Goal: Transaction & Acquisition: Purchase product/service

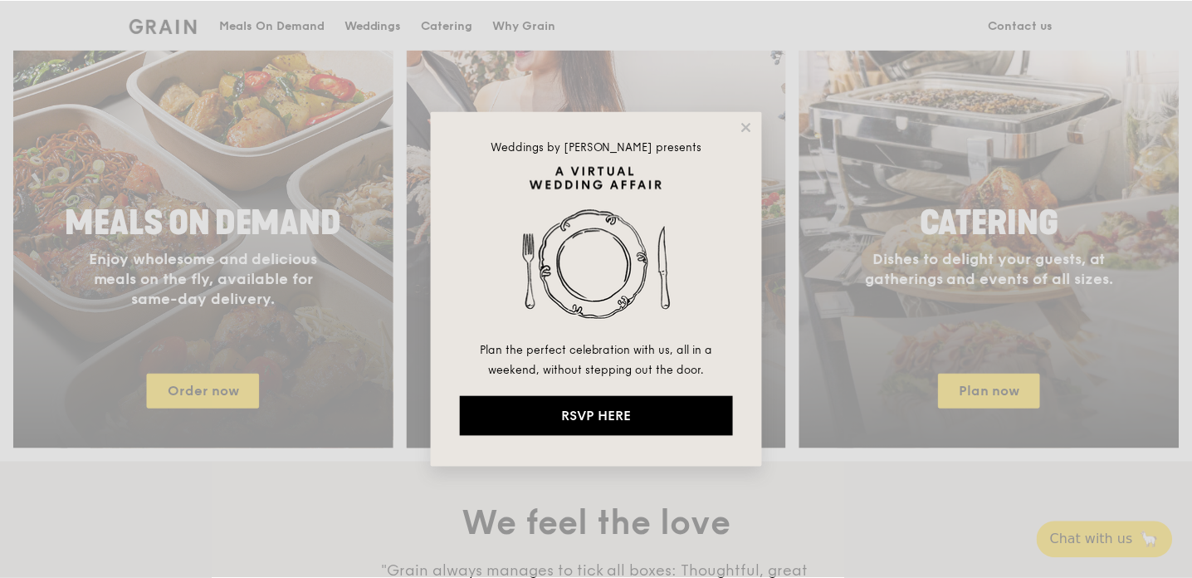
scroll to position [742, 0]
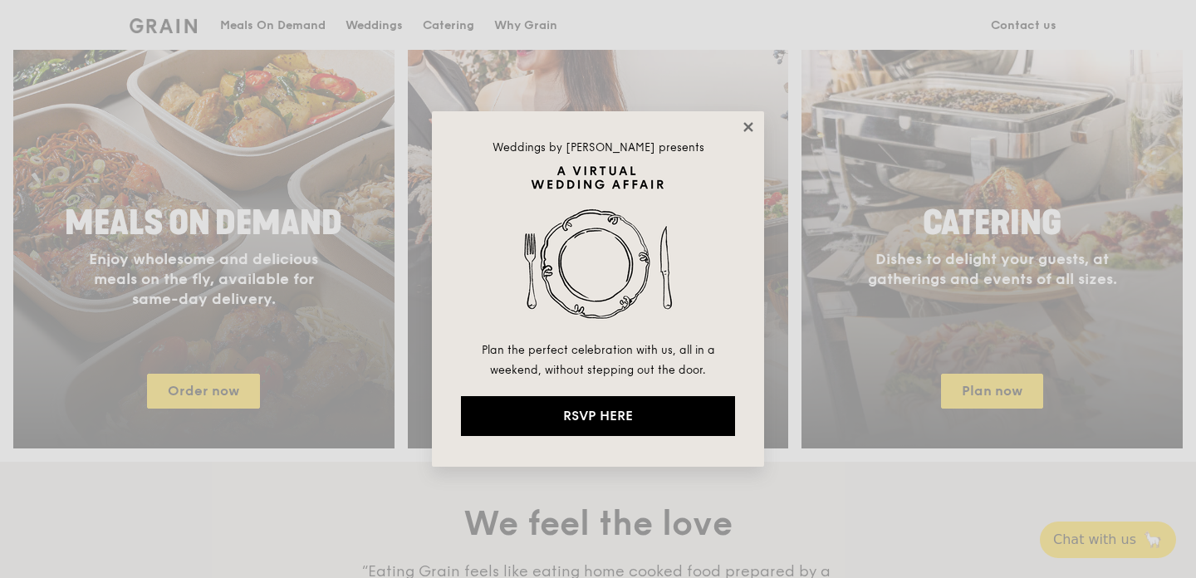
click at [746, 129] on icon at bounding box center [748, 127] width 15 height 15
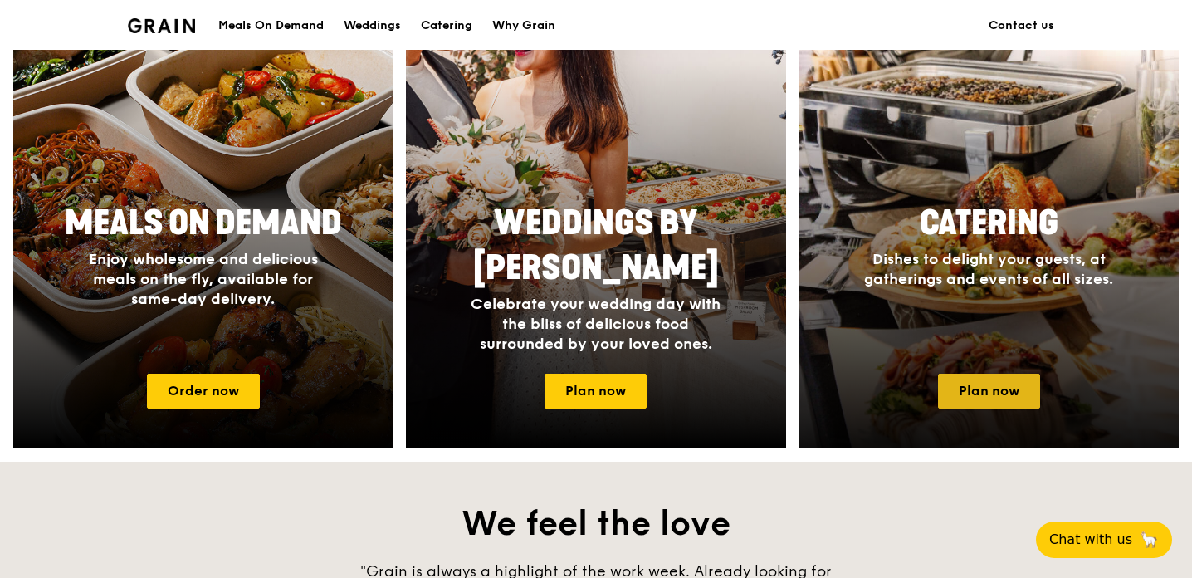
click at [1005, 394] on link "Plan now" at bounding box center [989, 391] width 102 height 35
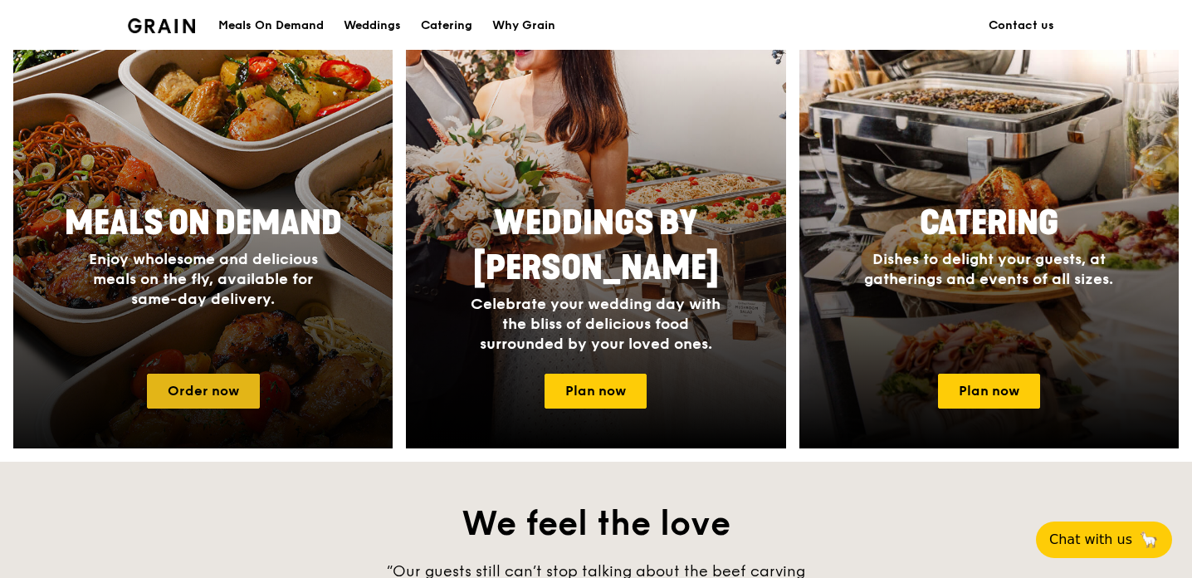
click at [225, 393] on link "Order now" at bounding box center [203, 391] width 113 height 35
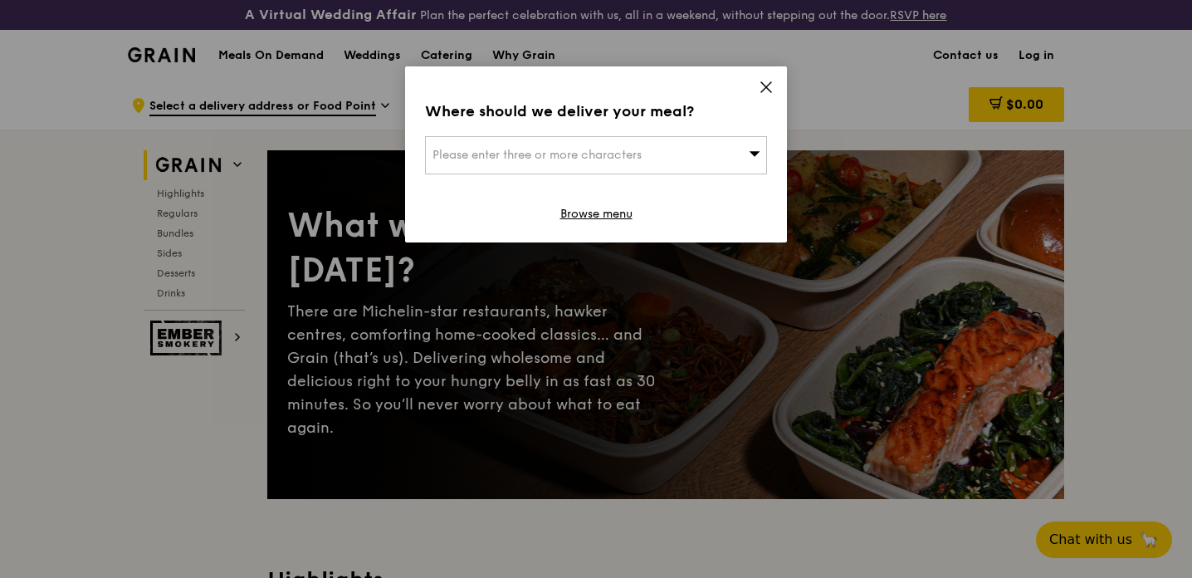
click at [621, 153] on span "Please enter three or more characters" at bounding box center [537, 155] width 209 height 14
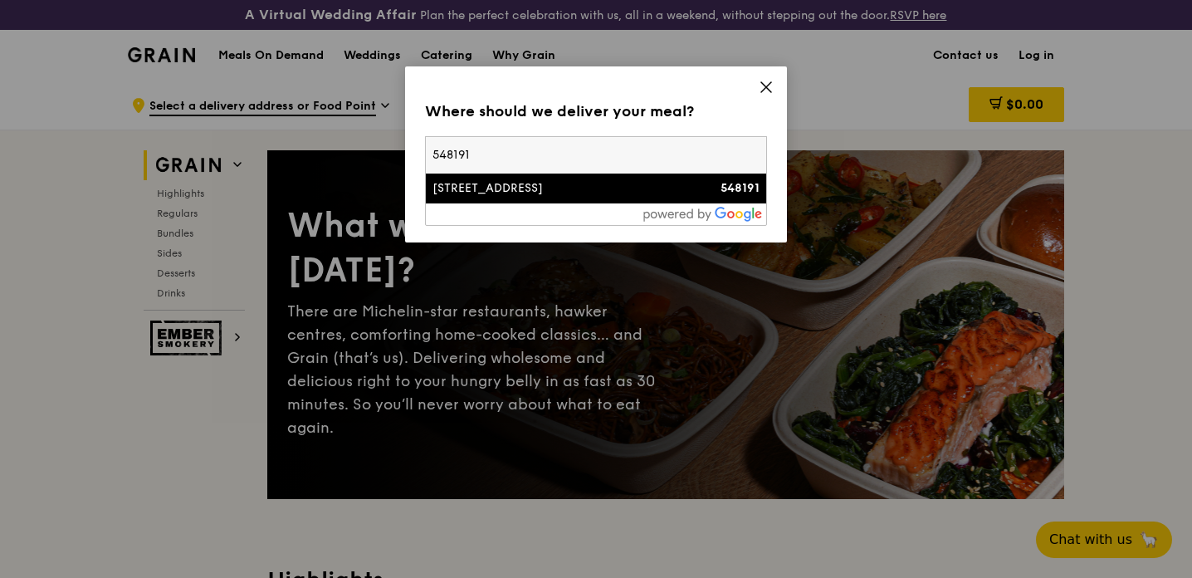
type input "548191"
click at [573, 193] on div "[STREET_ADDRESS]" at bounding box center [556, 188] width 246 height 17
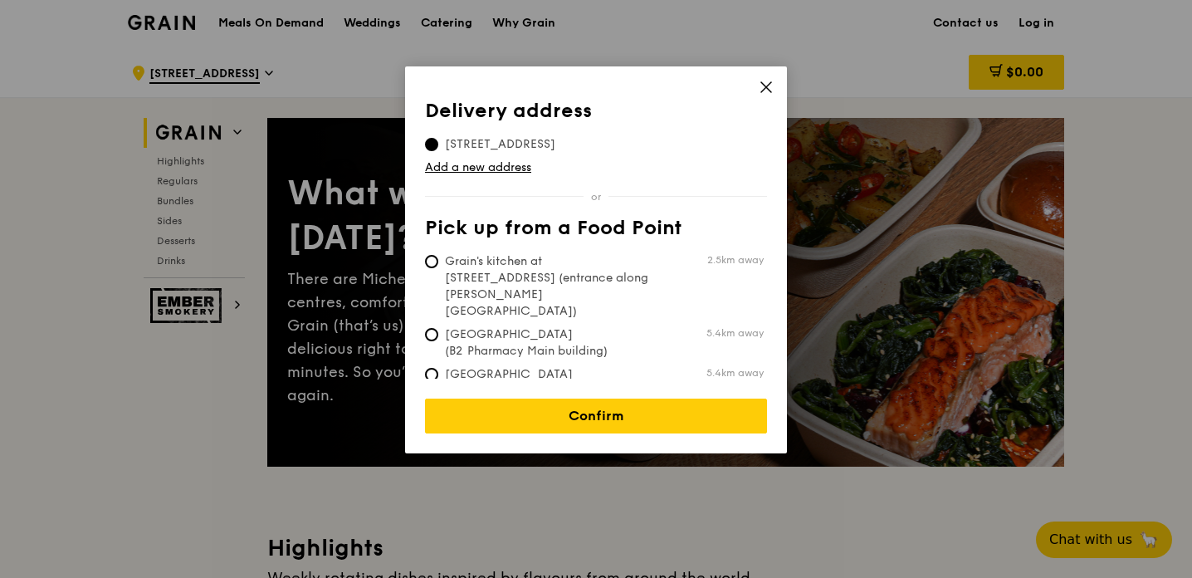
scroll to position [33, 0]
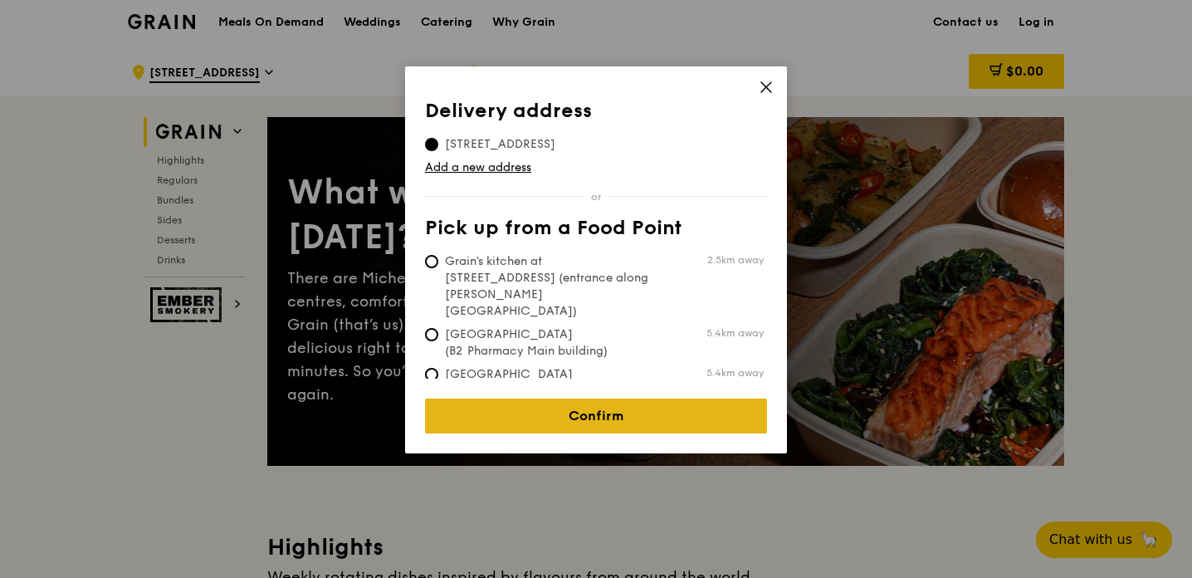
click at [615, 409] on link "Confirm" at bounding box center [596, 416] width 342 height 35
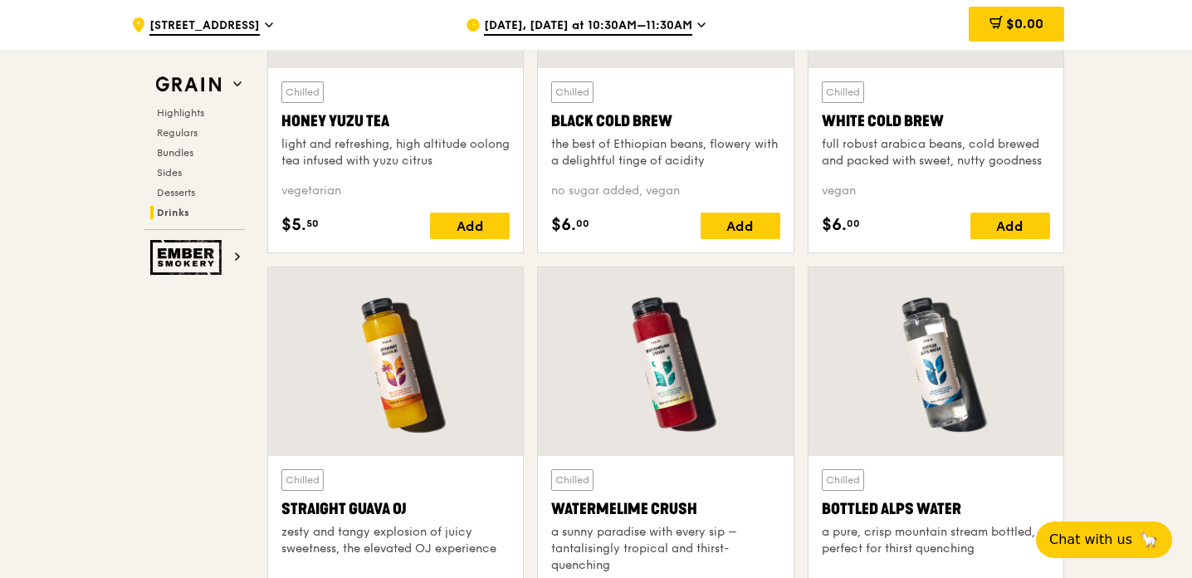
scroll to position [6673, 0]
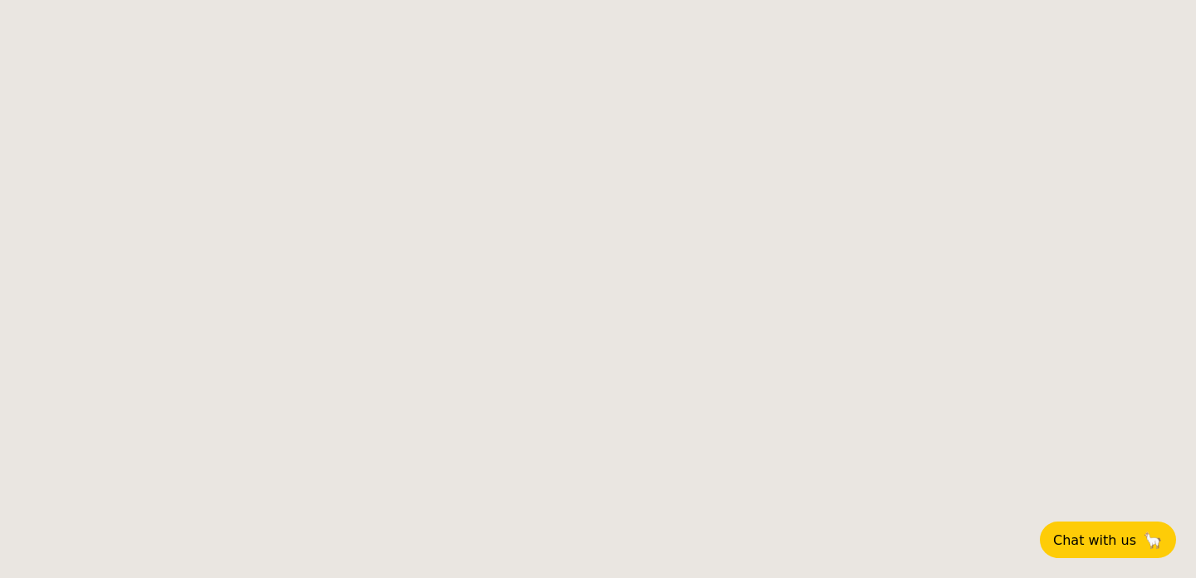
select select
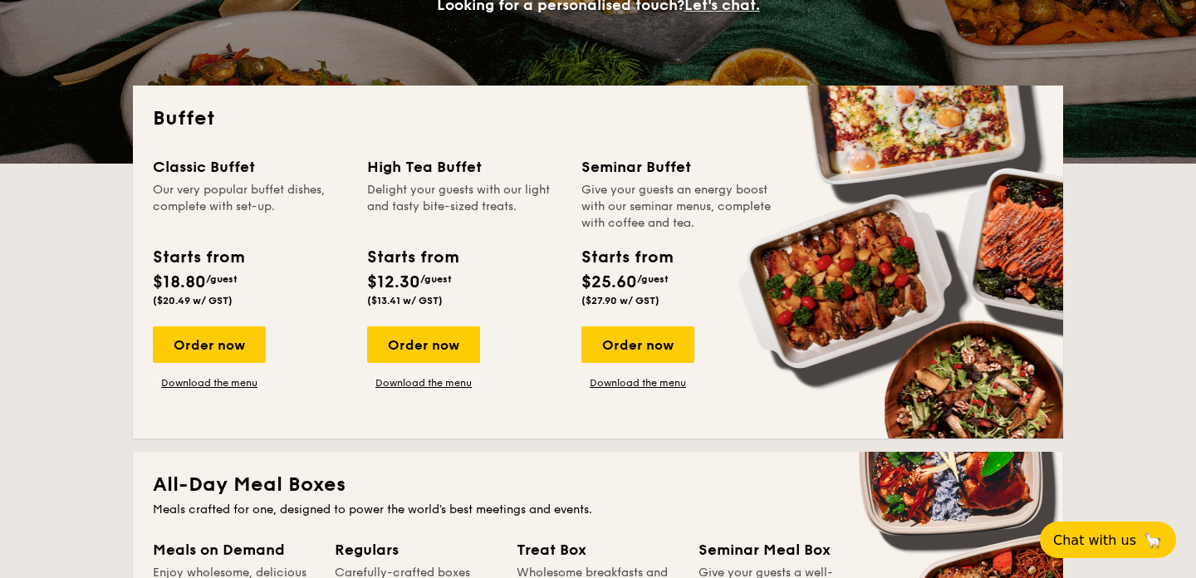
scroll to position [384, 0]
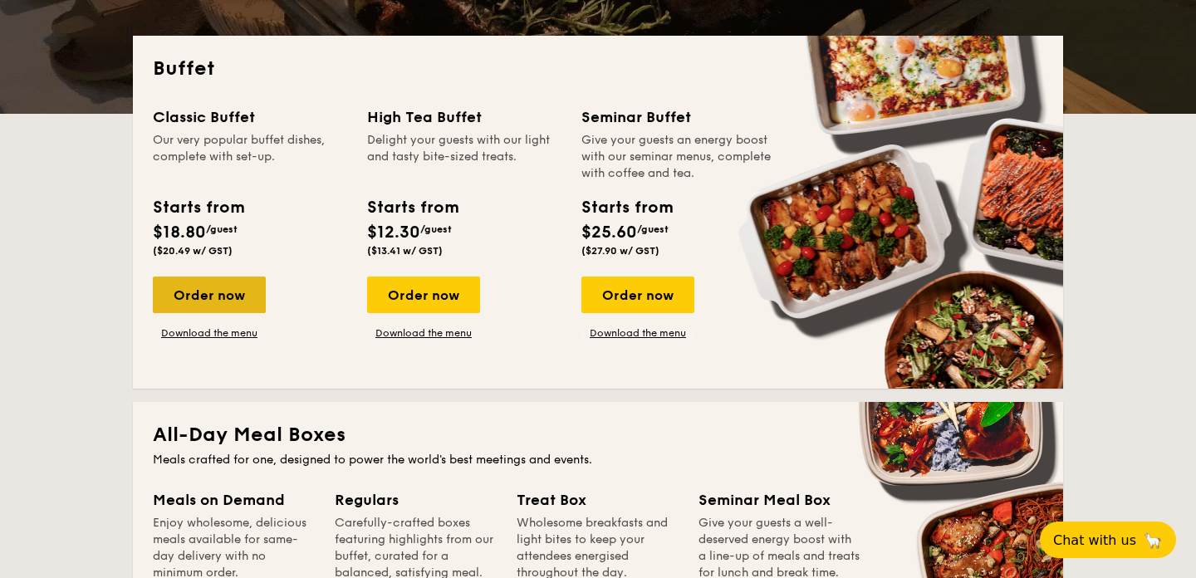
click at [224, 283] on div "Order now" at bounding box center [209, 295] width 113 height 37
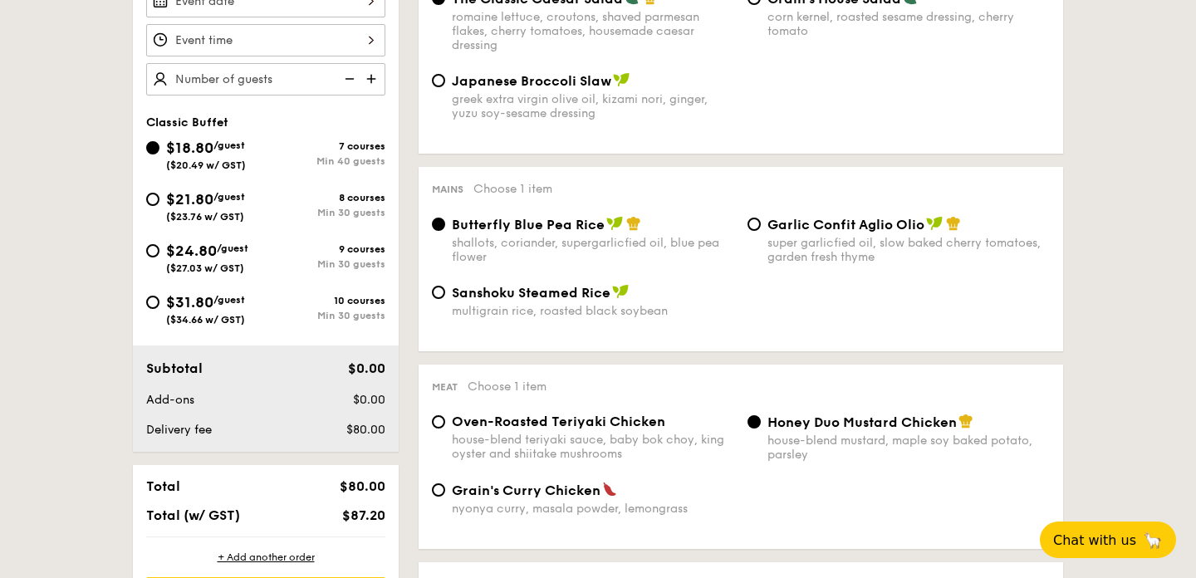
scroll to position [585, 0]
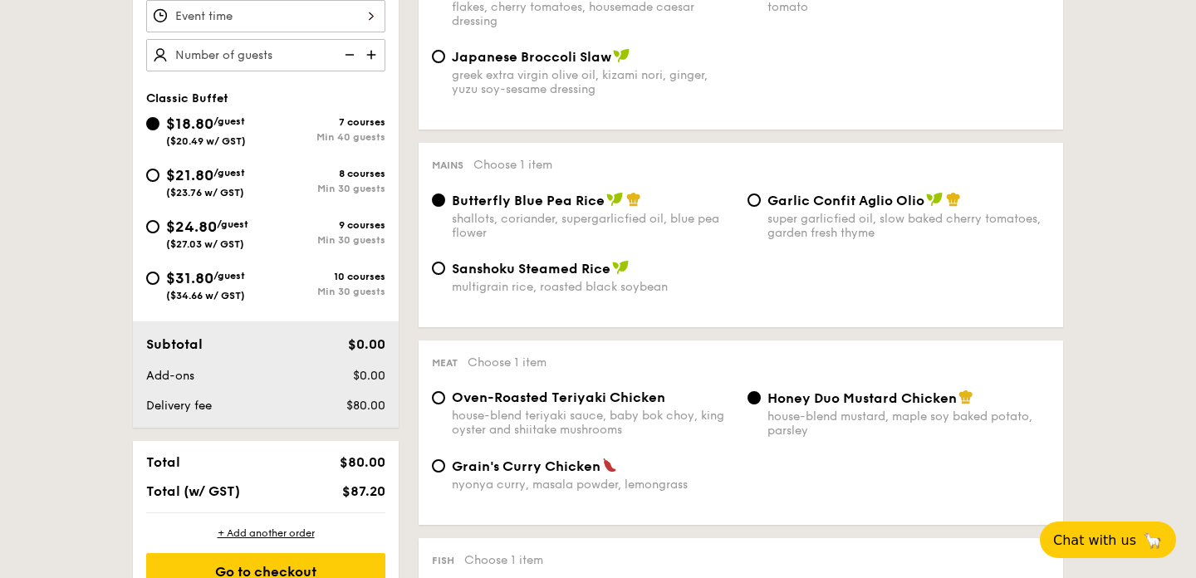
click at [759, 207] on div "Garlic Confit Aglio Olio super garlicfied oil, slow baked cherry tomatoes, gard…" at bounding box center [899, 216] width 316 height 48
click at [751, 201] on input "Garlic Confit Aglio Olio super garlicfied oil, slow baked cherry tomatoes, gard…" at bounding box center [753, 199] width 13 height 13
radio input "true"
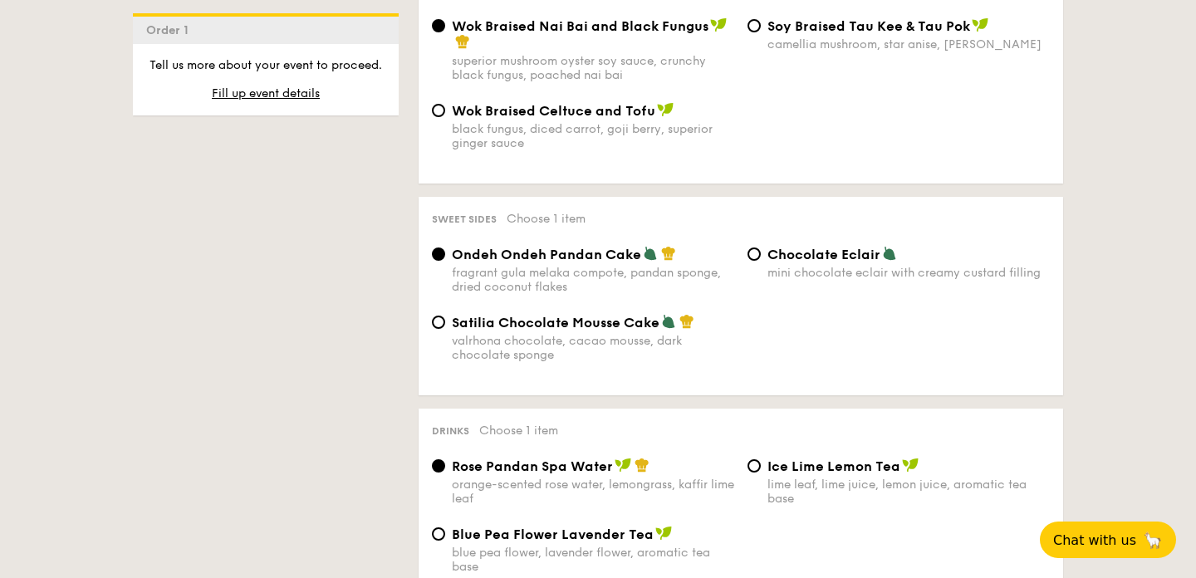
scroll to position [1356, 0]
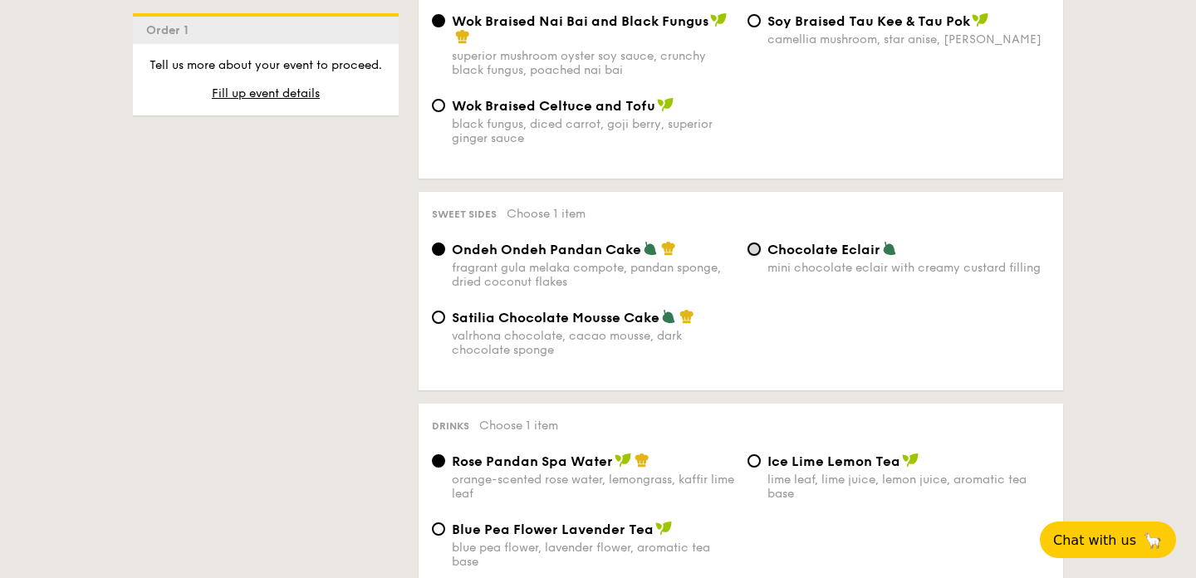
click at [756, 256] on input "Chocolate Eclair mini chocolate eclair with creamy custard filling" at bounding box center [753, 248] width 13 height 13
radio input "true"
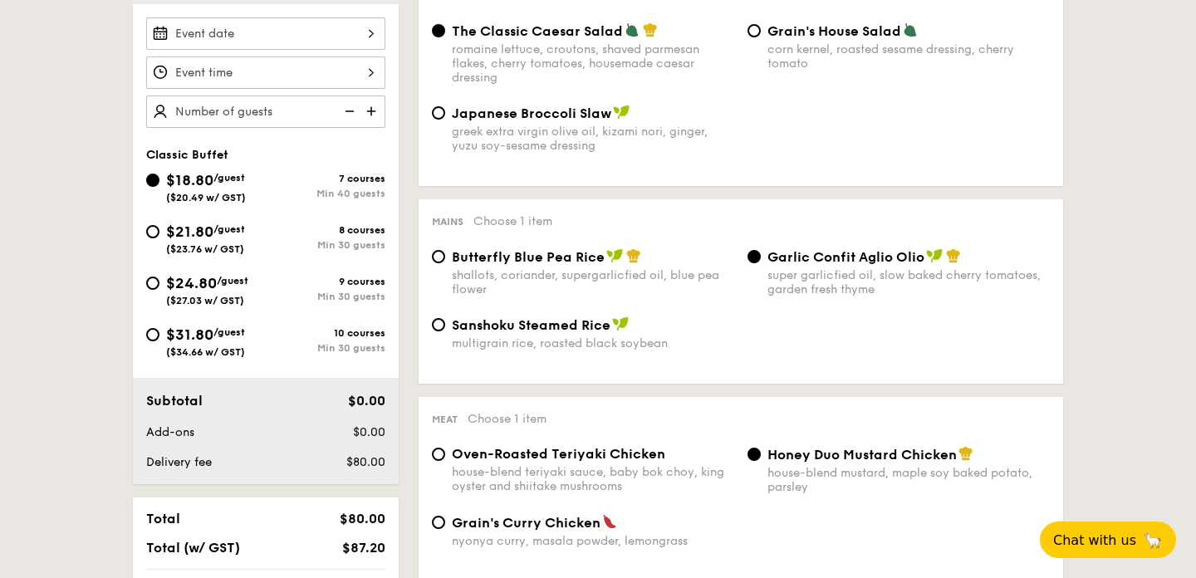
scroll to position [526, 0]
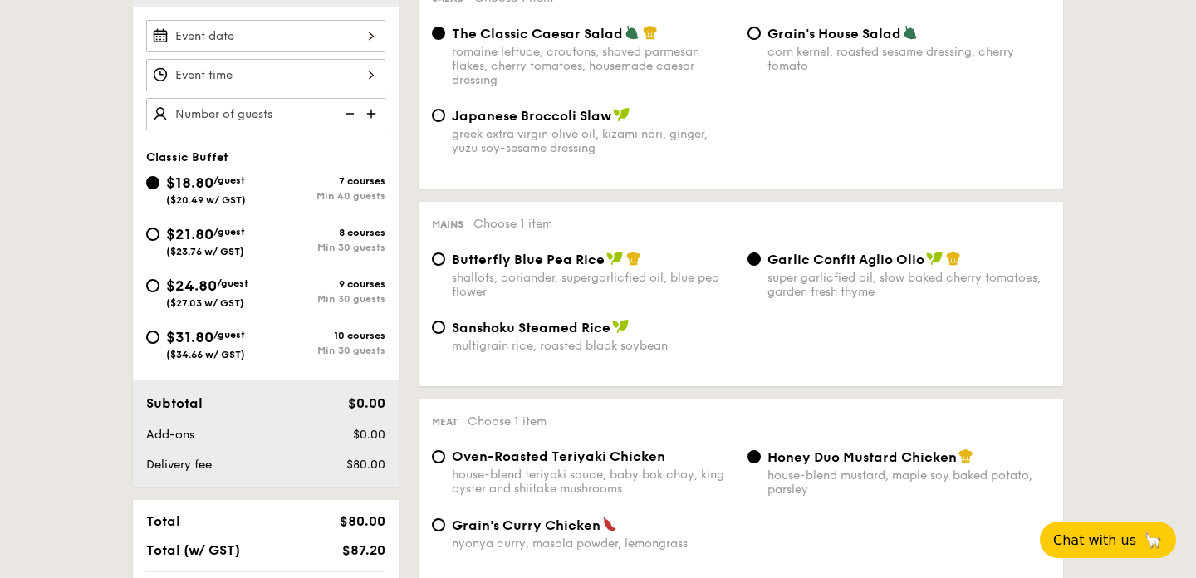
click at [365, 41] on div at bounding box center [265, 36] width 239 height 32
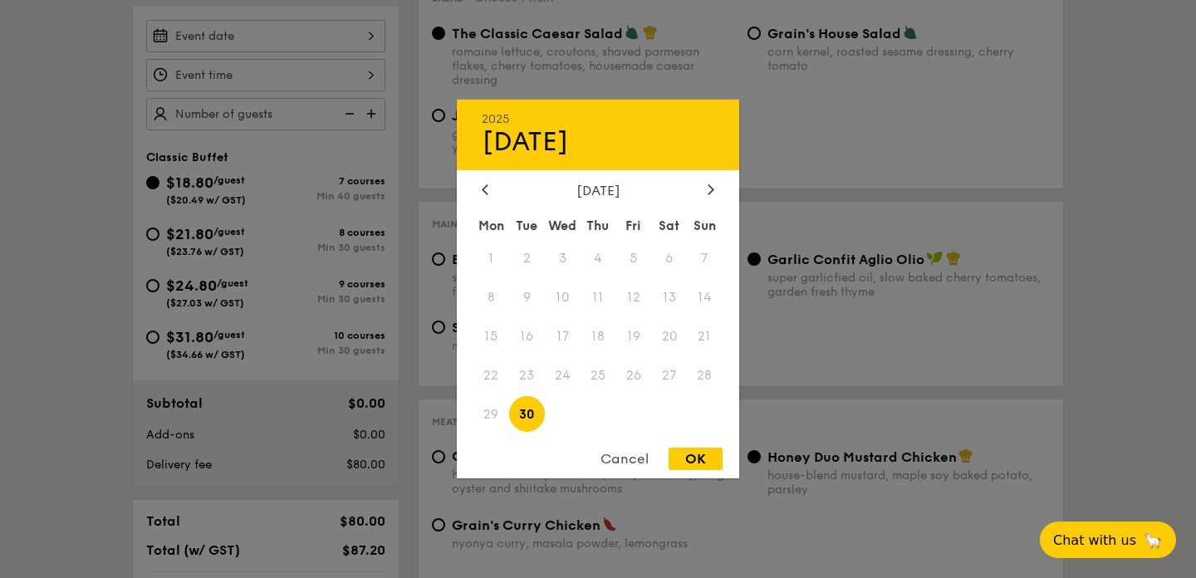
click at [612, 458] on div "Cancel" at bounding box center [624, 459] width 81 height 22
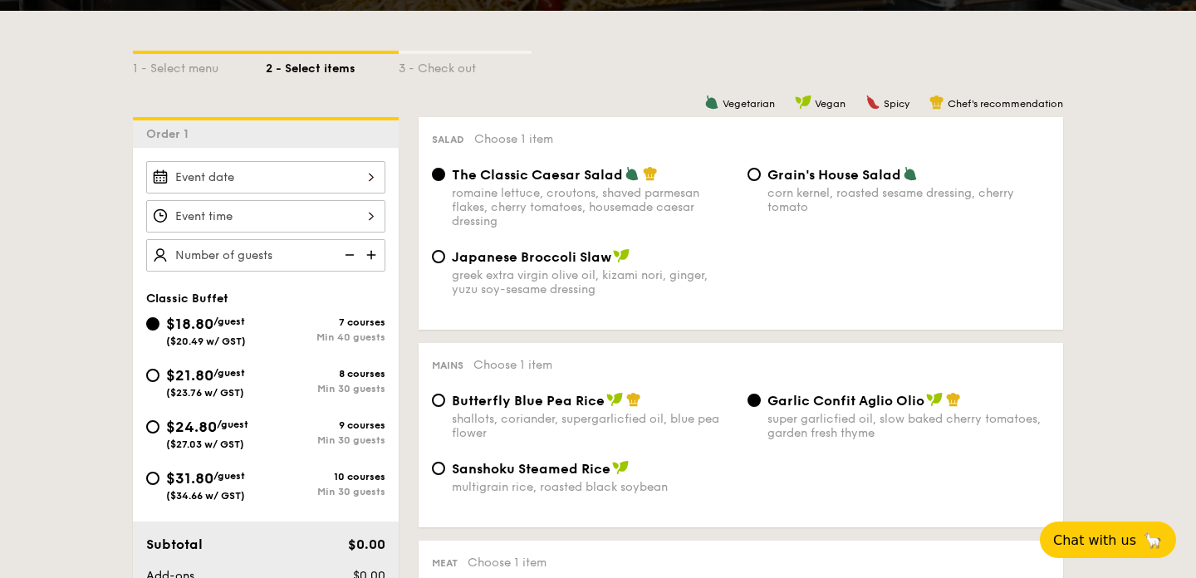
select select
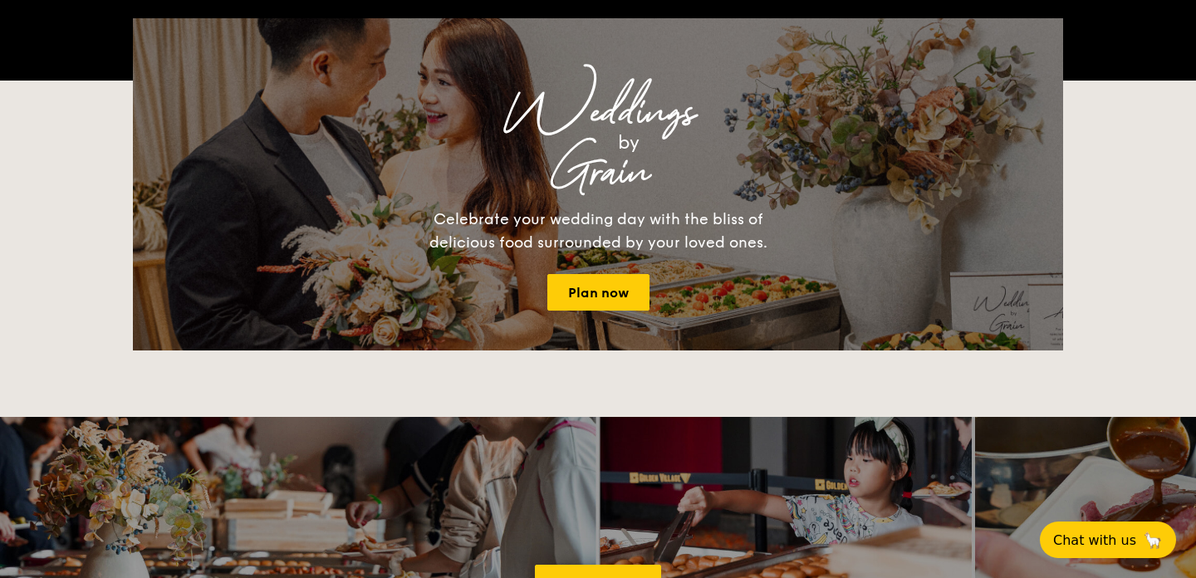
scroll to position [418, 0]
